Goal: Entertainment & Leisure: Consume media (video, audio)

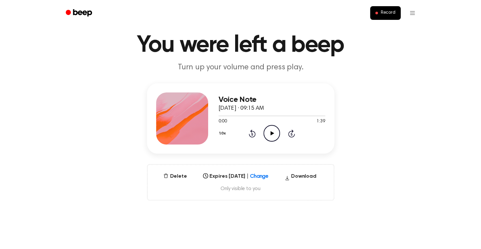
scroll to position [19, 0]
click at [268, 133] on icon "Play Audio" at bounding box center [272, 133] width 17 height 17
click at [272, 133] on icon "Pause Audio" at bounding box center [272, 133] width 17 height 17
click at [267, 133] on icon "Play Audio" at bounding box center [272, 133] width 17 height 17
click at [0, 172] on main "You were left a beep Turn up your volume and press play. Voice Note October 2, …" at bounding box center [240, 190] width 481 height 418
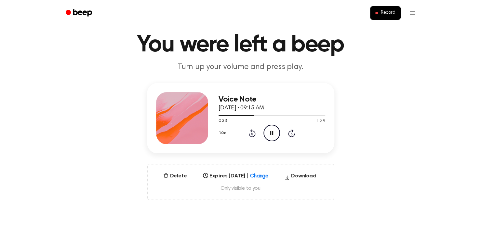
click at [48, 244] on main "You were left a beep Turn up your volume and press play. Voice Note October 2, …" at bounding box center [240, 190] width 481 height 418
click at [269, 129] on icon "Pause Audio" at bounding box center [272, 133] width 17 height 17
click at [250, 132] on icon "Rewind 5 seconds" at bounding box center [252, 133] width 7 height 8
click at [271, 132] on icon at bounding box center [273, 133] width 4 height 4
click at [271, 115] on div at bounding box center [272, 115] width 107 height 5
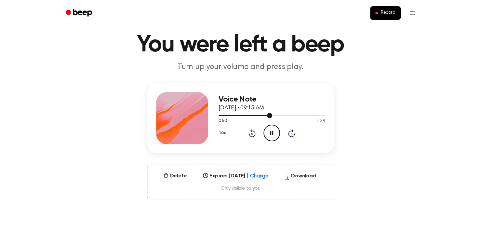
click at [275, 113] on div at bounding box center [272, 115] width 107 height 5
click at [276, 133] on icon "Pause Audio" at bounding box center [272, 133] width 17 height 17
drag, startPoint x: 305, startPoint y: 113, endPoint x: 300, endPoint y: 97, distance: 16.8
click at [300, 97] on div "Voice Note October 2, 2025 · 09:15 AM 1:04 1:39 Your browser does not support t…" at bounding box center [272, 118] width 107 height 52
click at [299, 116] on div at bounding box center [272, 115] width 107 height 1
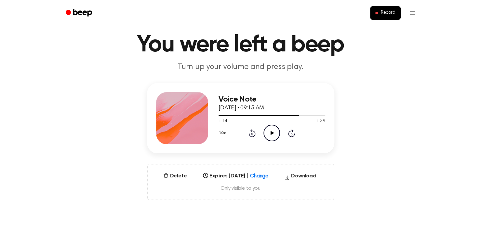
click at [277, 132] on icon "Play Audio" at bounding box center [272, 133] width 17 height 17
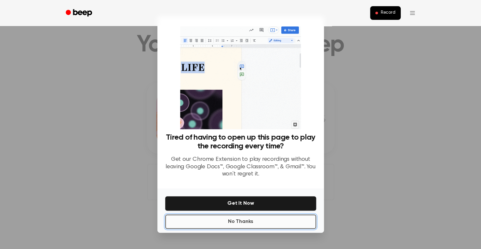
click at [250, 225] on button "No Thanks" at bounding box center [240, 222] width 151 height 14
